Goal: Complete application form

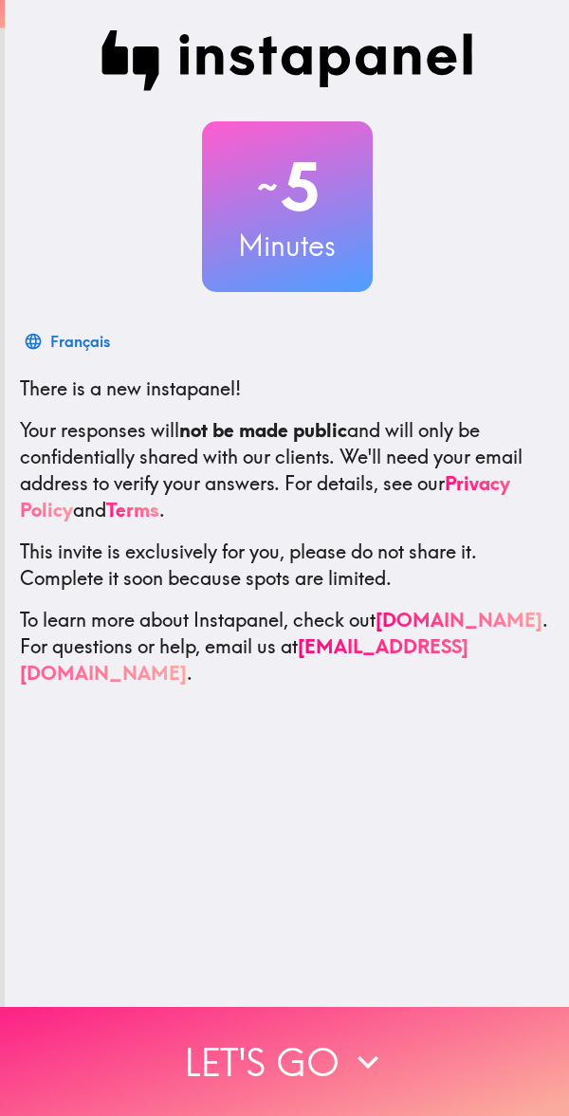
click at [301, 1072] on button "Let's go" at bounding box center [284, 1061] width 569 height 109
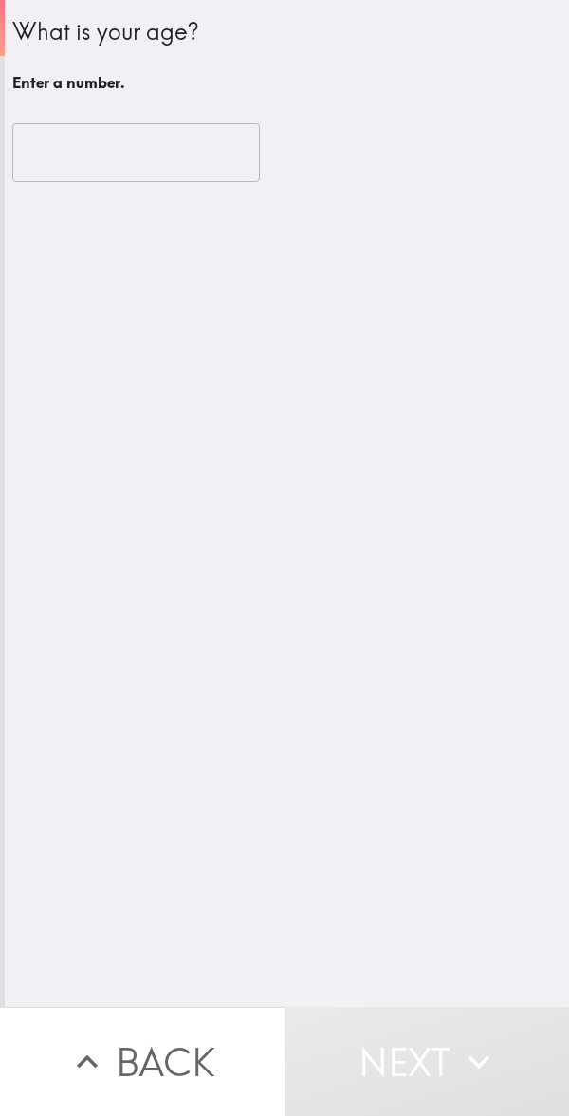
click at [101, 145] on input "number" at bounding box center [136, 152] width 248 height 59
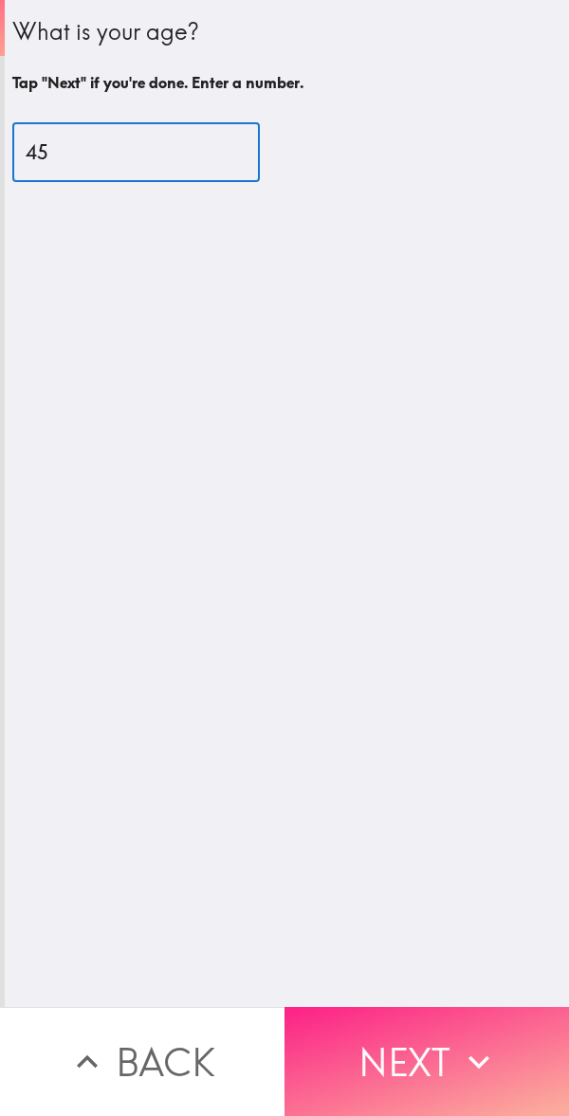
type input "45"
click at [347, 1008] on button "Next" at bounding box center [427, 1061] width 285 height 109
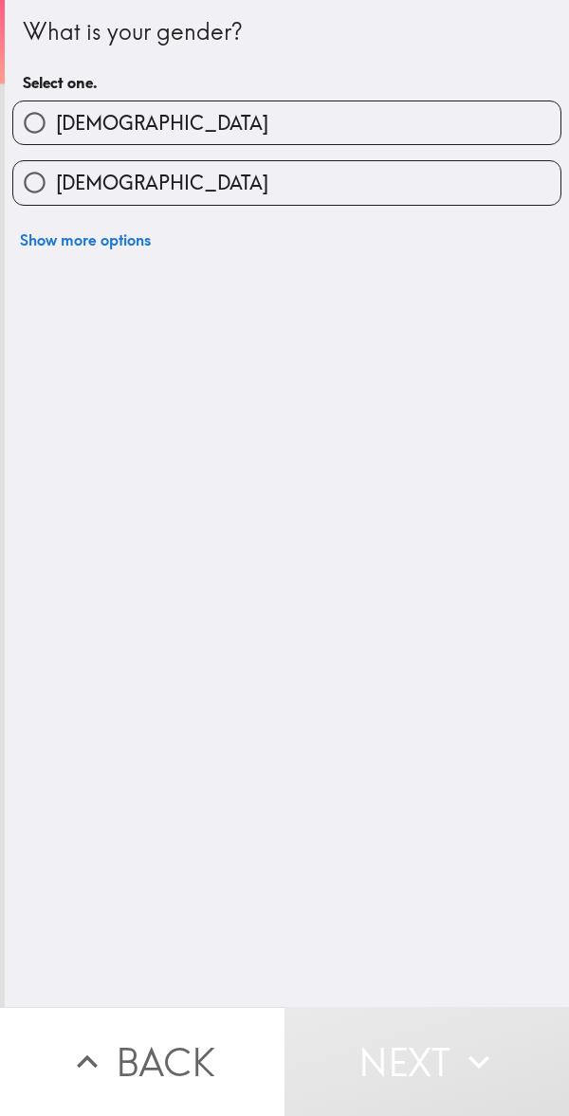
click at [259, 101] on div "[DEMOGRAPHIC_DATA]" at bounding box center [286, 123] width 549 height 45
click at [125, 126] on label "[DEMOGRAPHIC_DATA]" at bounding box center [286, 122] width 547 height 43
click at [56, 126] on input "[DEMOGRAPHIC_DATA]" at bounding box center [34, 122] width 43 height 43
radio input "true"
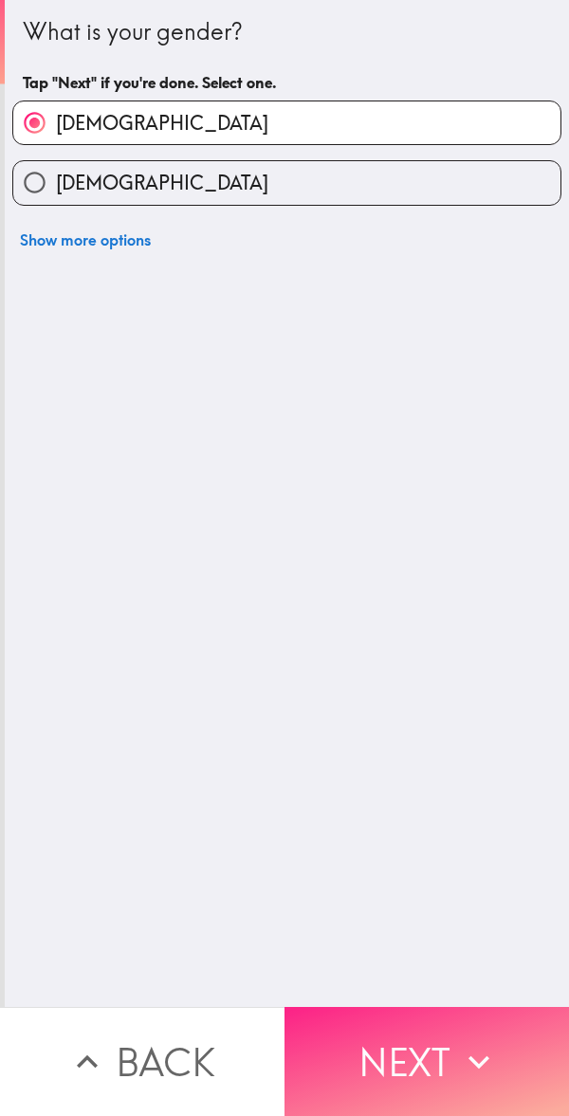
click at [460, 1059] on icon "button" at bounding box center [479, 1063] width 42 height 42
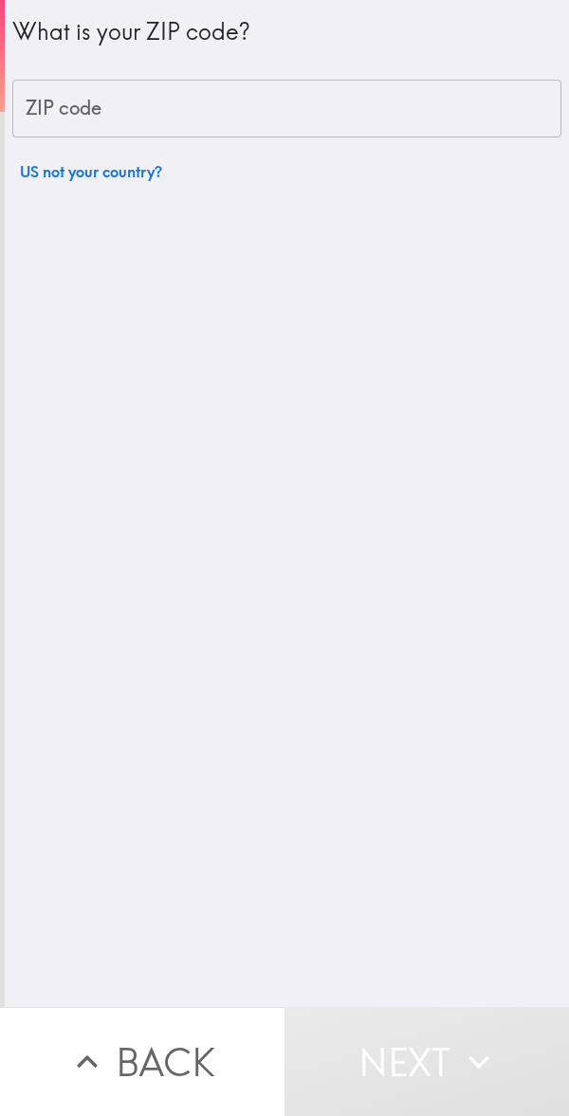
click at [122, 119] on input "ZIP code" at bounding box center [286, 109] width 549 height 59
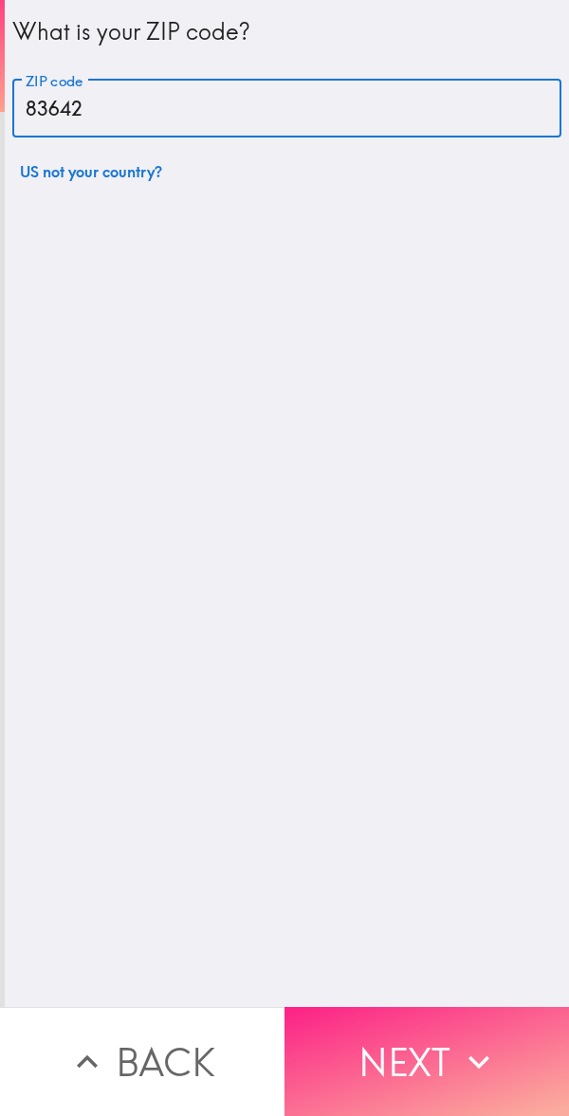
type input "83642"
click at [507, 1038] on button "Next" at bounding box center [427, 1061] width 285 height 109
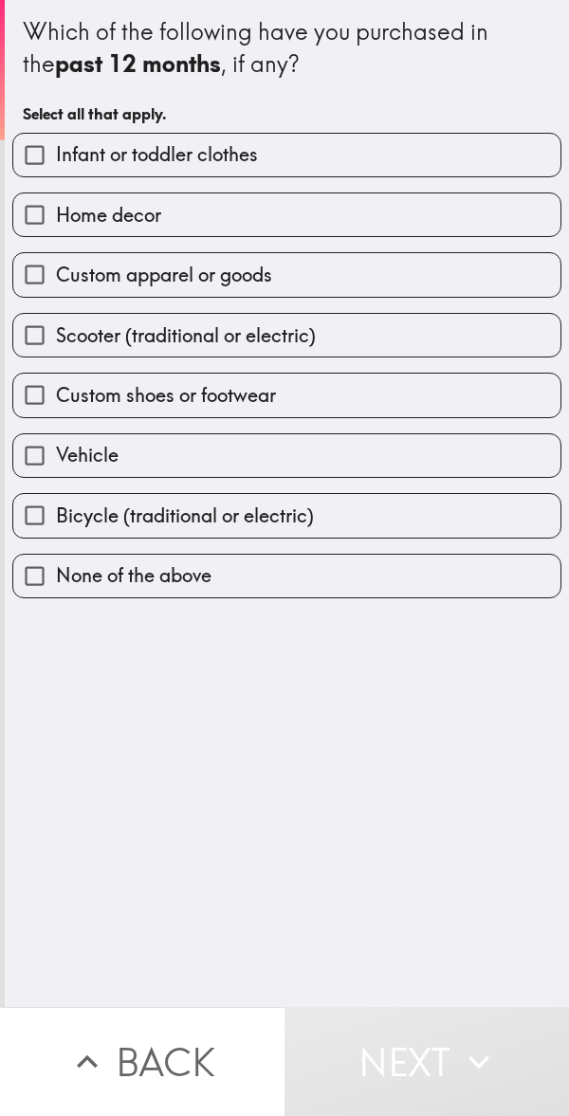
click at [132, 435] on label "Vehicle" at bounding box center [286, 455] width 547 height 43
click at [56, 435] on input "Vehicle" at bounding box center [34, 455] width 43 height 43
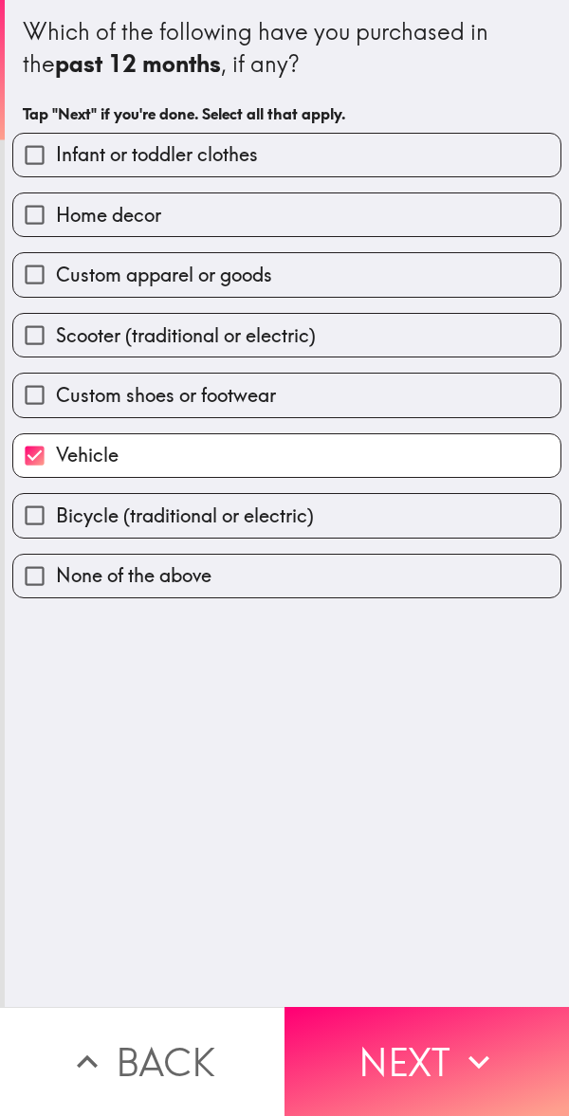
click at [132, 445] on label "Vehicle" at bounding box center [286, 455] width 547 height 43
click at [56, 445] on input "Vehicle" at bounding box center [34, 455] width 43 height 43
checkbox input "false"
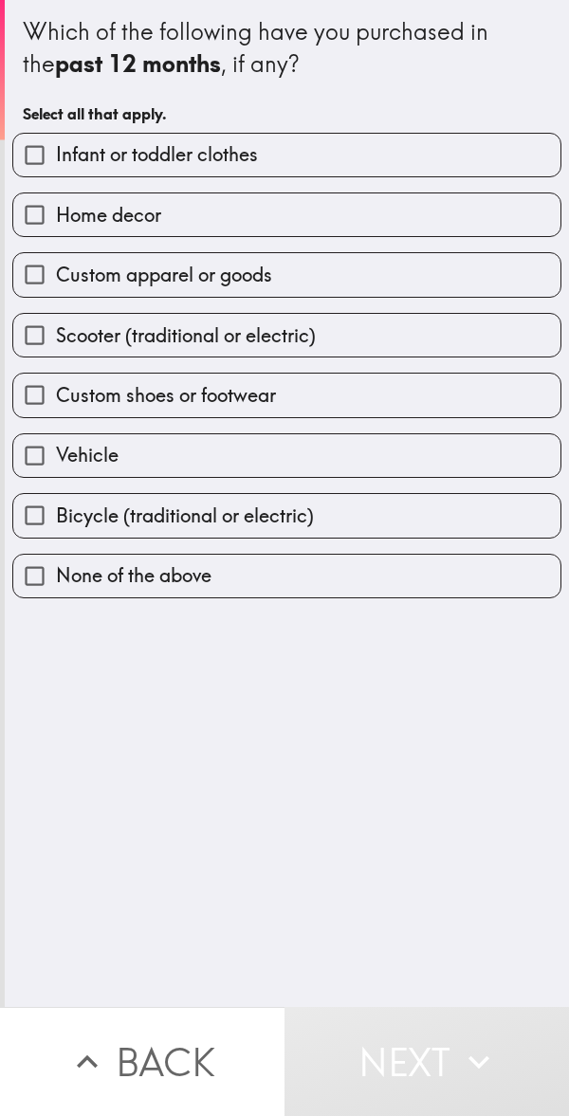
drag, startPoint x: 106, startPoint y: 286, endPoint x: 127, endPoint y: 161, distance: 126.0
click at [127, 161] on div "Infant or toddler clothes Home decor Custom apparel or goods Scooter (tradition…" at bounding box center [279, 358] width 564 height 481
click at [127, 161] on span "Infant or toddler clothes" at bounding box center [157, 154] width 202 height 27
click at [56, 161] on input "Infant or toddler clothes" at bounding box center [34, 155] width 43 height 43
checkbox input "true"
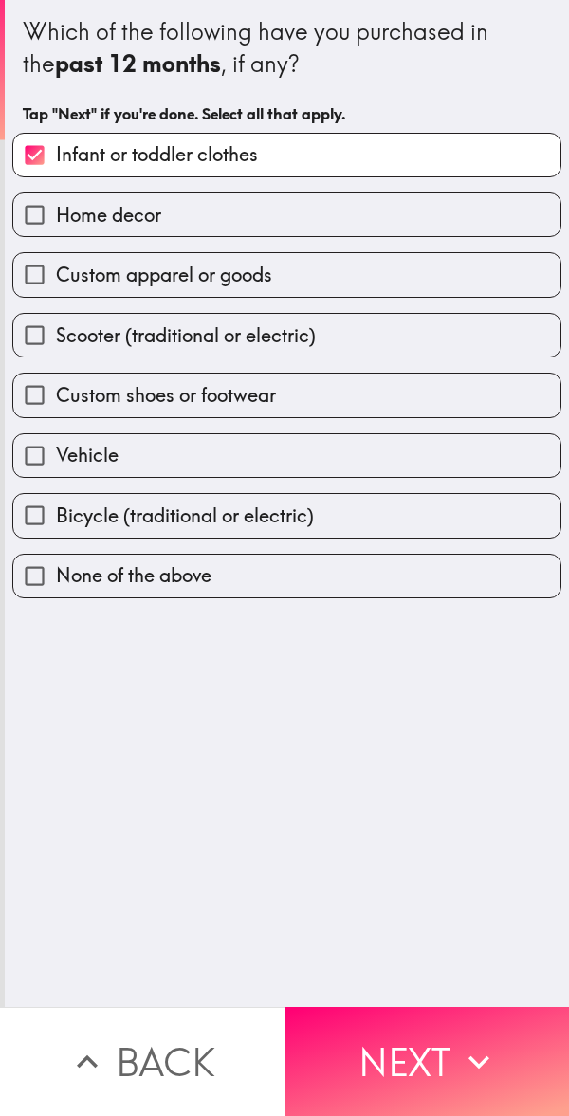
click at [147, 271] on span "Custom apparel or goods" at bounding box center [164, 275] width 216 height 27
click at [56, 271] on input "Custom apparel or goods" at bounding box center [34, 274] width 43 height 43
checkbox input "true"
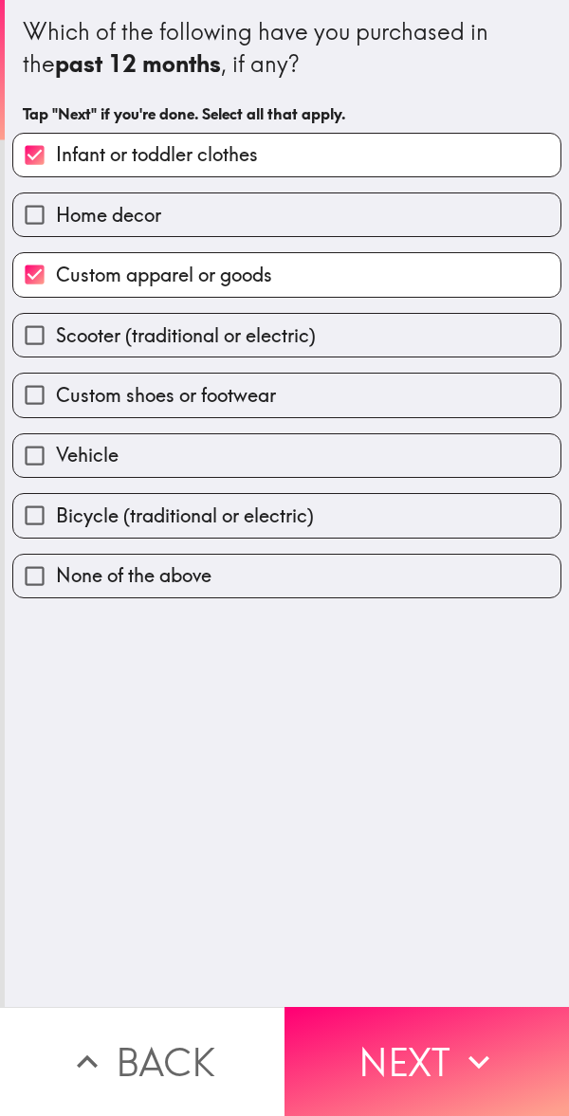
click at [164, 359] on div "Custom shoes or footwear" at bounding box center [279, 388] width 564 height 60
click at [200, 346] on span "Scooter (traditional or electric)" at bounding box center [186, 336] width 260 height 27
click at [56, 346] on input "Scooter (traditional or electric)" at bounding box center [34, 335] width 43 height 43
checkbox input "true"
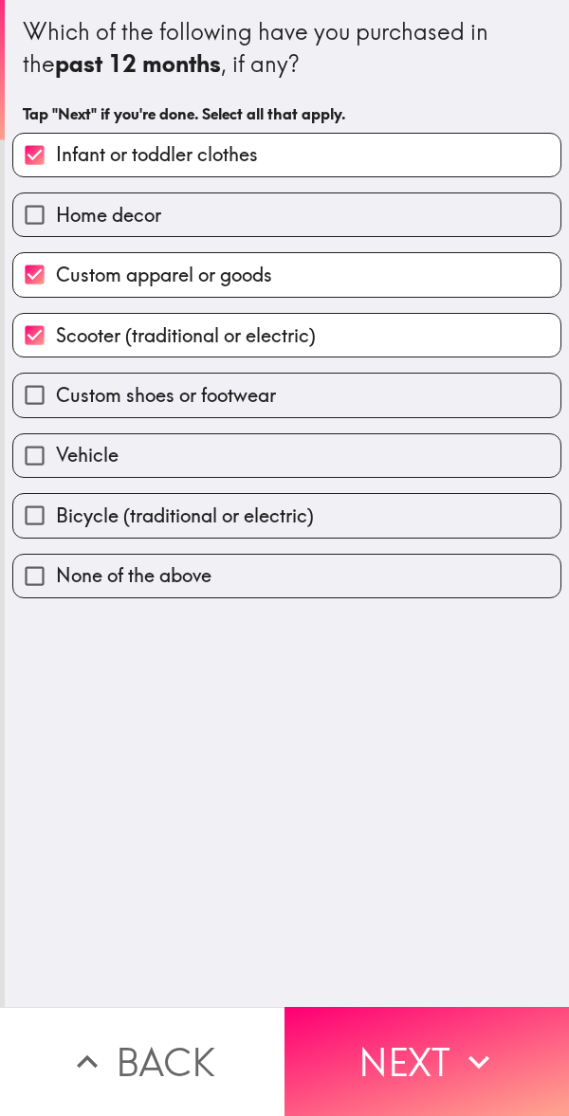
click at [191, 408] on span "Custom shoes or footwear" at bounding box center [166, 395] width 220 height 27
click at [56, 408] on input "Custom shoes or footwear" at bounding box center [34, 395] width 43 height 43
checkbox input "true"
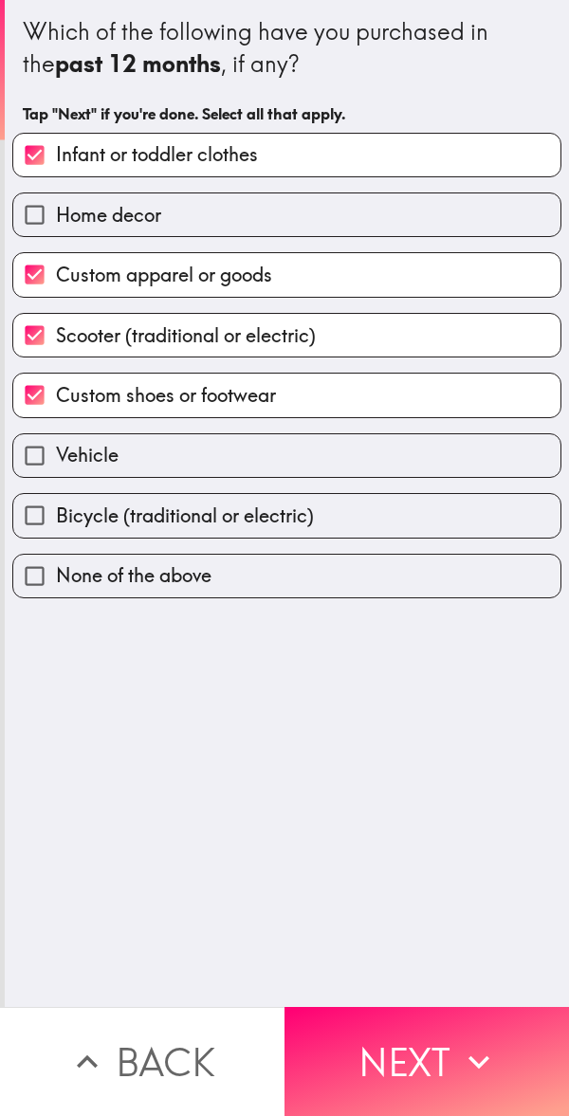
click at [186, 518] on span "Bicycle (traditional or electric)" at bounding box center [185, 516] width 258 height 27
click at [56, 518] on input "Bicycle (traditional or electric)" at bounding box center [34, 515] width 43 height 43
checkbox input "true"
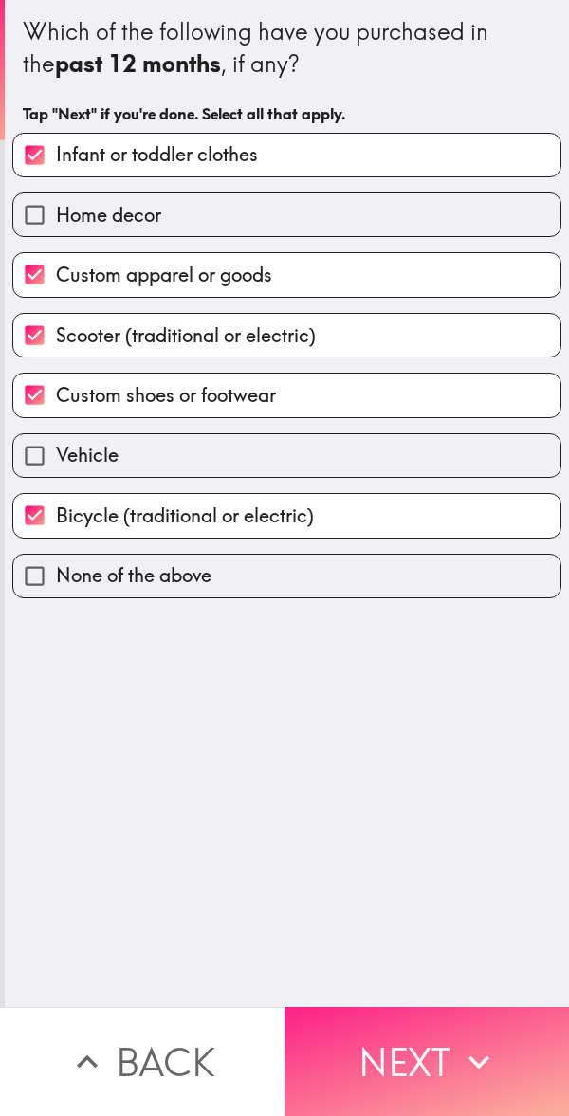
click at [451, 1074] on button "Next" at bounding box center [427, 1061] width 285 height 109
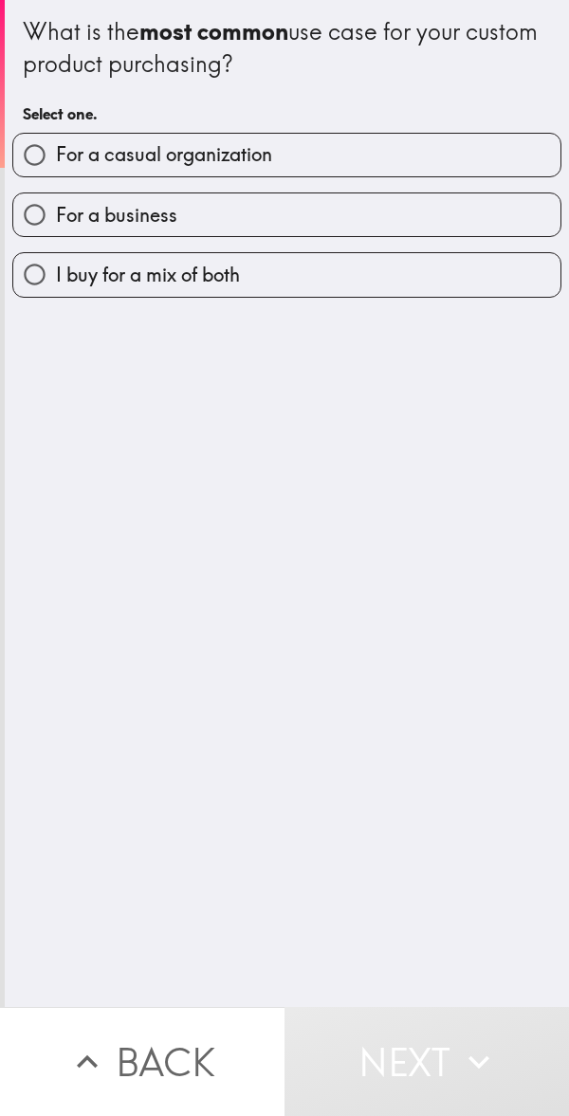
click at [114, 274] on span "I buy for a mix of both" at bounding box center [148, 275] width 184 height 27
click at [56, 274] on input "I buy for a mix of both" at bounding box center [34, 274] width 43 height 43
radio input "true"
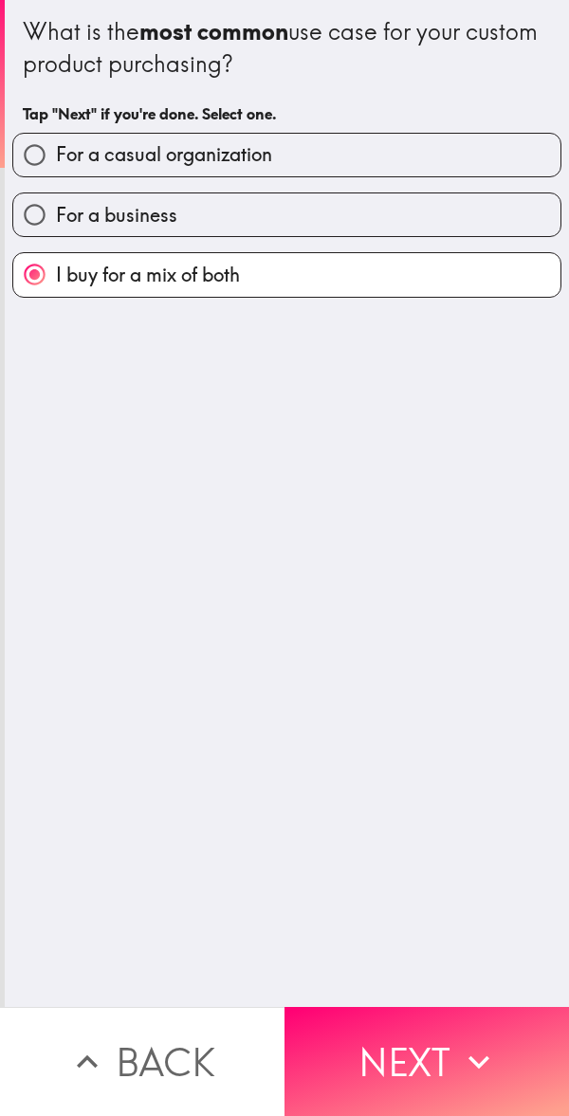
click at [79, 324] on div "What is the most common use case for your custom product purchasing? Tap "Next"…" at bounding box center [287, 503] width 564 height 1007
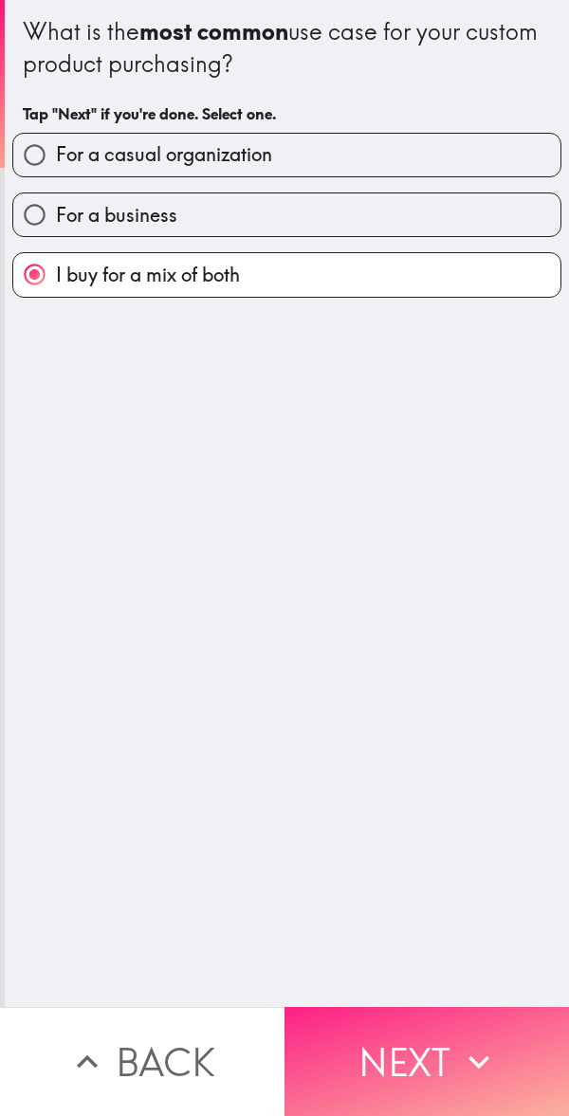
click at [437, 1061] on button "Next" at bounding box center [427, 1061] width 285 height 109
